Goal: Task Accomplishment & Management: Manage account settings

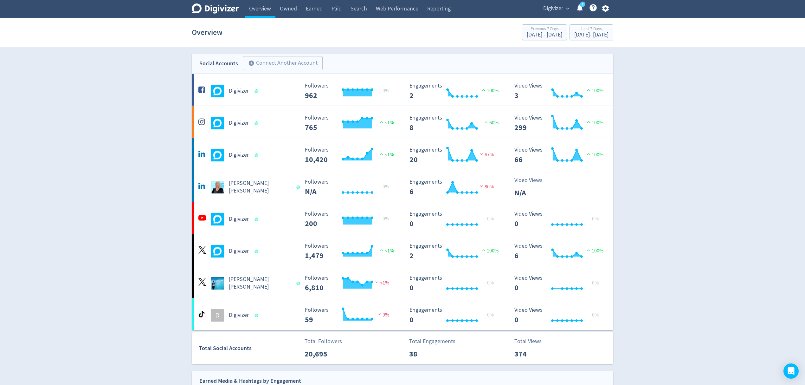
click at [556, 6] on span "Digivizer" at bounding box center [553, 8] width 20 height 10
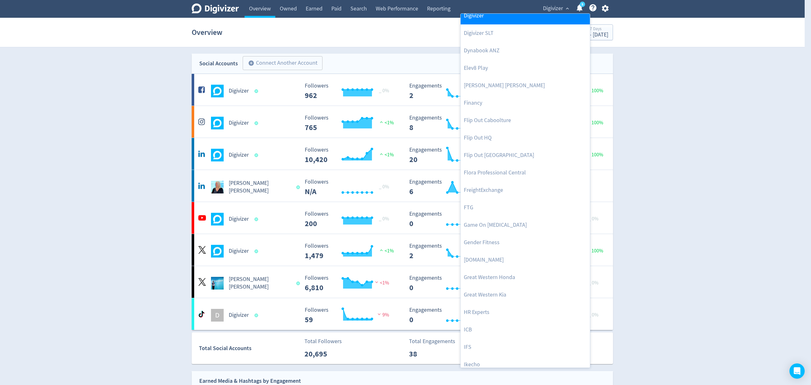
scroll to position [296, 0]
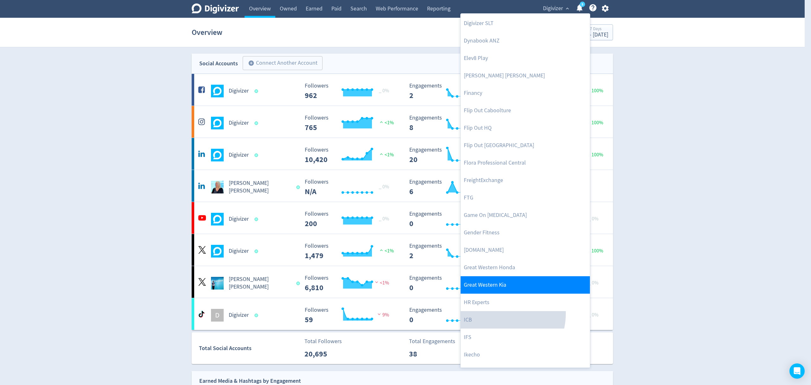
drag, startPoint x: 497, startPoint y: 313, endPoint x: 502, endPoint y: 281, distance: 32.3
click at [497, 313] on link "ICB" at bounding box center [525, 319] width 129 height 17
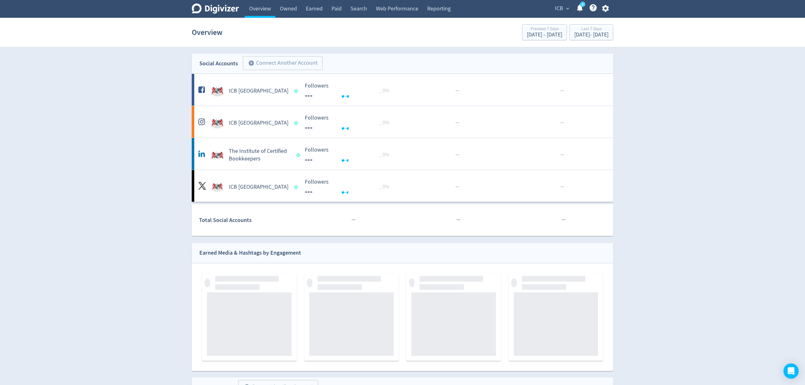
click at [563, 7] on button "ICB expand_more" at bounding box center [561, 8] width 18 height 10
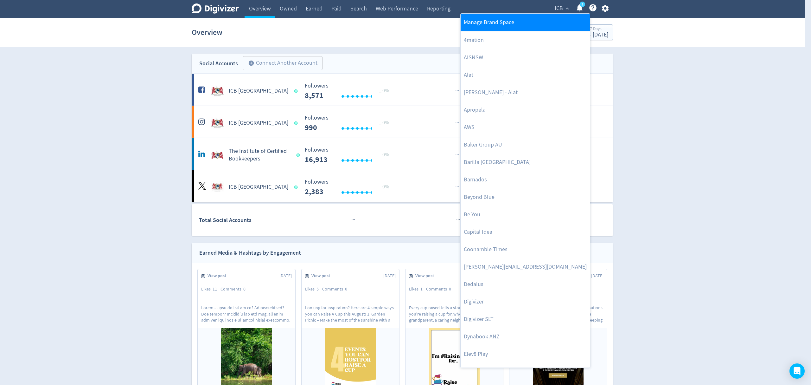
click at [525, 22] on link "Manage Brand Space" at bounding box center [525, 22] width 129 height 17
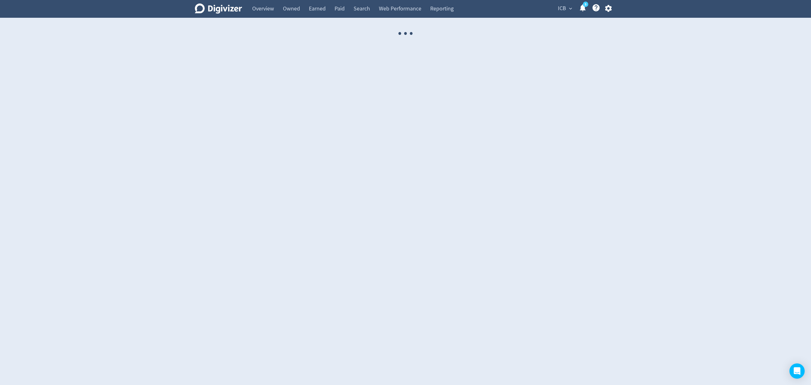
select select "USER"
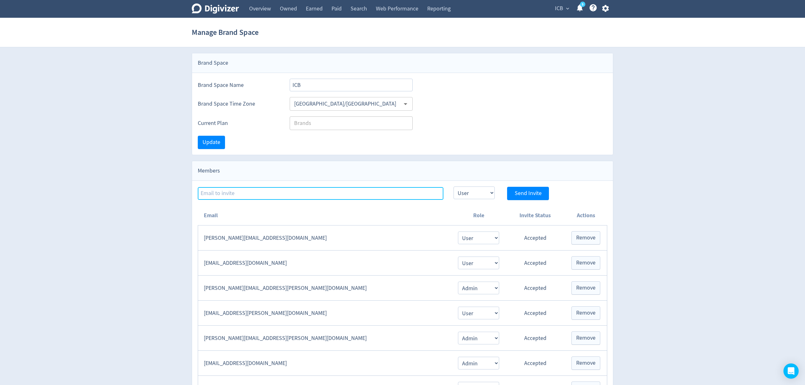
click at [225, 195] on input at bounding box center [320, 193] width 245 height 13
paste input "Lenovo Master Exec"
drag, startPoint x: 258, startPoint y: 199, endPoint x: 141, endPoint y: 185, distance: 117.7
click at [141, 185] on div "Digivizer Logo [PERSON_NAME] Logo Overview Owned Earned Paid Search Web Perform…" at bounding box center [402, 304] width 805 height 608
paste input "[EMAIL_ADDRESS][PERSON_NAME][DOMAIN_NAME]"
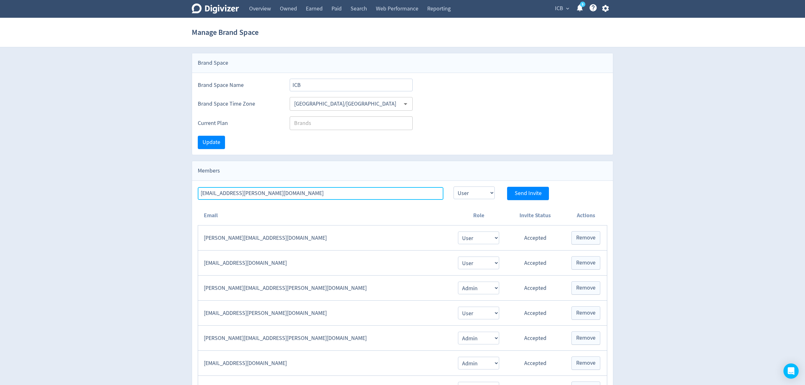
type input "[EMAIL_ADDRESS][PERSON_NAME][DOMAIN_NAME]"
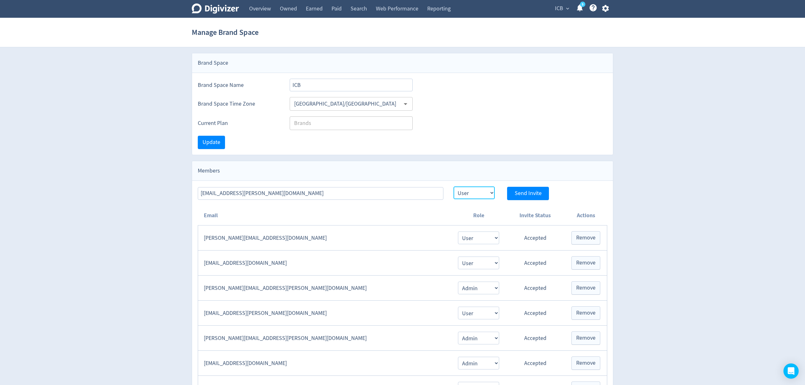
click at [477, 196] on select "Admin User" at bounding box center [473, 192] width 41 height 13
select select "ADMIN"
click at [453, 187] on select "Admin User" at bounding box center [473, 192] width 41 height 13
click at [519, 192] on span "Send Invite" at bounding box center [527, 193] width 27 height 6
select select "USER"
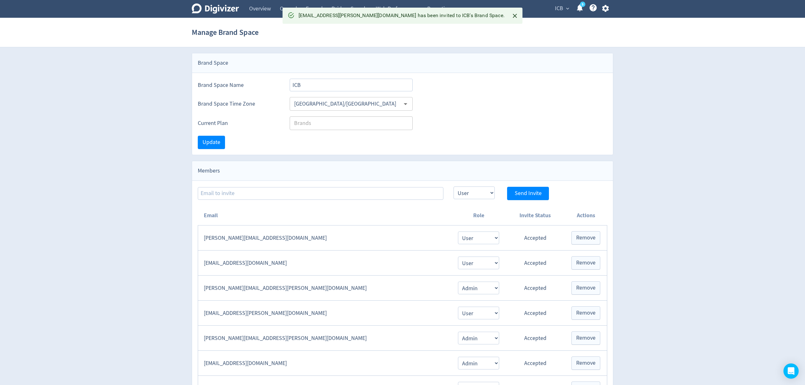
click at [558, 8] on span "ICB" at bounding box center [559, 8] width 8 height 10
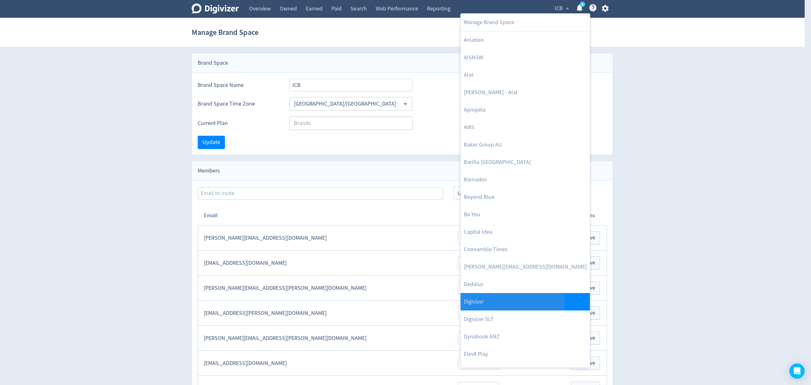
click at [485, 300] on link "Digivizer" at bounding box center [525, 301] width 129 height 17
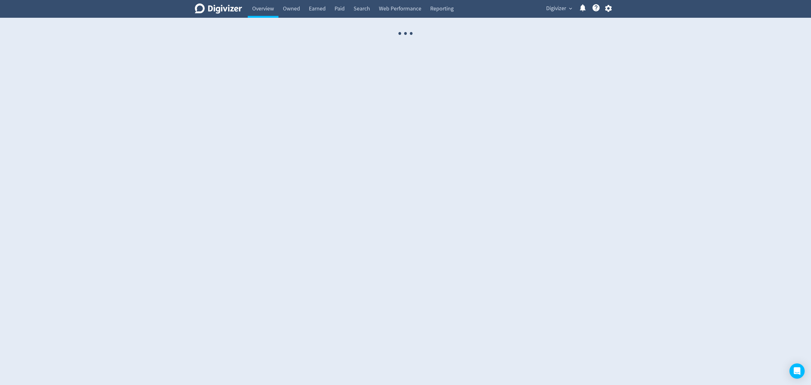
click at [607, 10] on icon "button" at bounding box center [608, 8] width 7 height 7
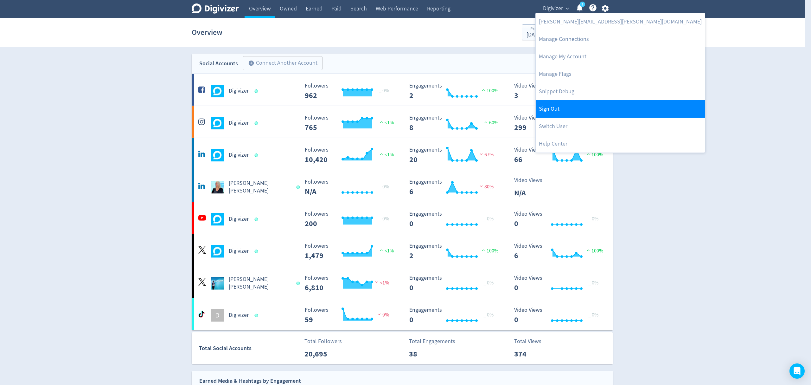
click at [548, 111] on link "Sign Out" at bounding box center [620, 108] width 169 height 17
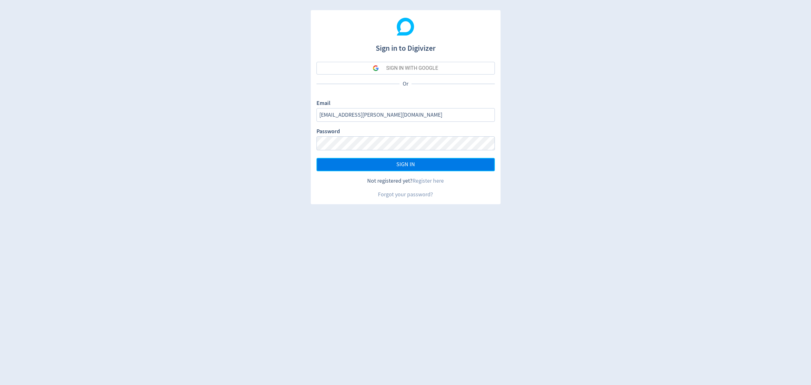
drag, startPoint x: 431, startPoint y: 167, endPoint x: 435, endPoint y: 159, distance: 8.8
click at [431, 167] on button "SIGN IN" at bounding box center [405, 164] width 178 height 13
